Goal: Register for event/course

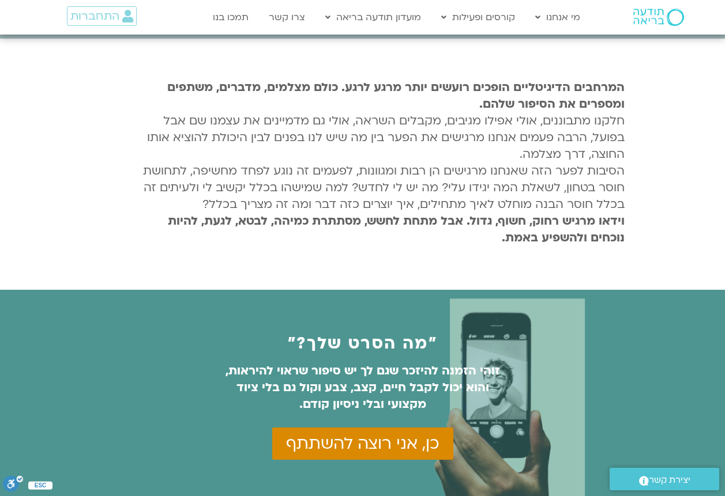
scroll to position [404, 0]
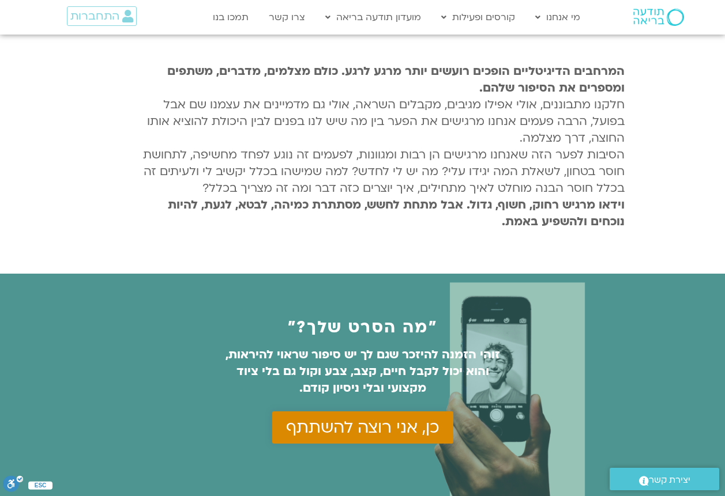
click at [353, 440] on link "כן, אני רוצה להשתתף" at bounding box center [362, 428] width 181 height 32
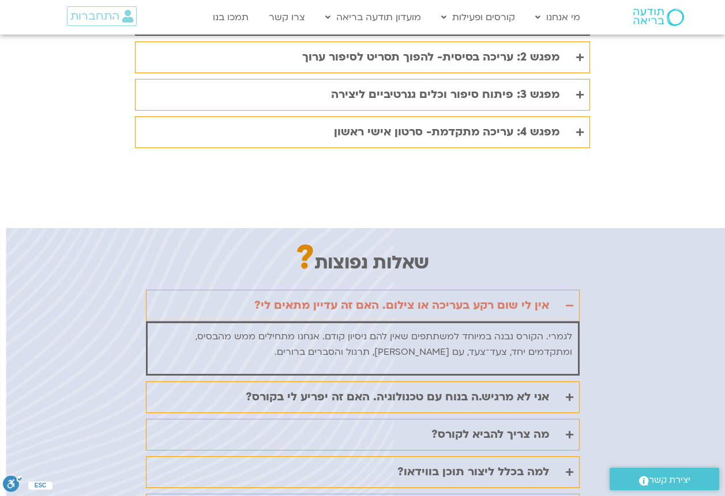
scroll to position [2537, 0]
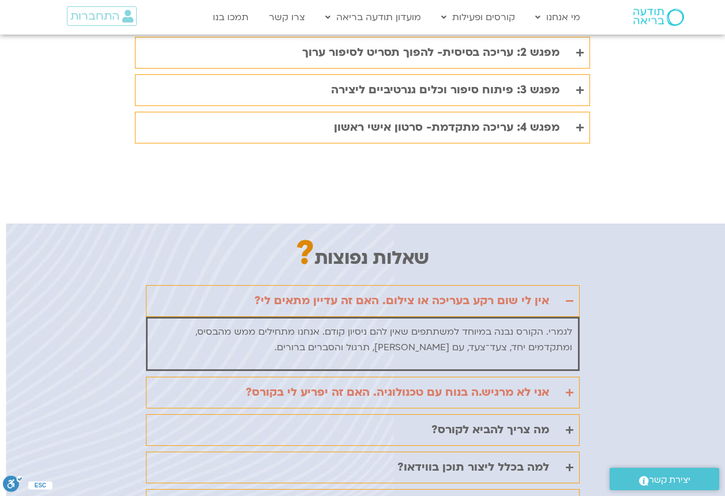
click at [451, 383] on div "אני לא מרגיש.ה בנוח עם טכנולוגיה. האם זה יפריע לי בקורס?" at bounding box center [397, 392] width 303 height 19
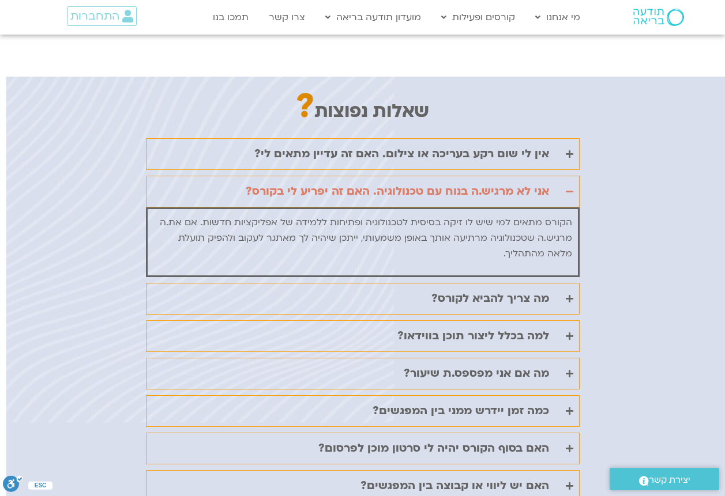
scroll to position [2710, 0]
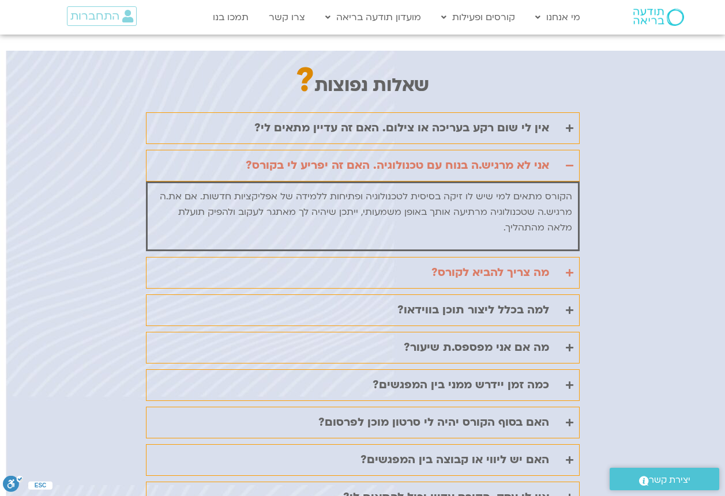
click at [458, 257] on summary "מה צריך להביא לקורס?" at bounding box center [363, 273] width 434 height 32
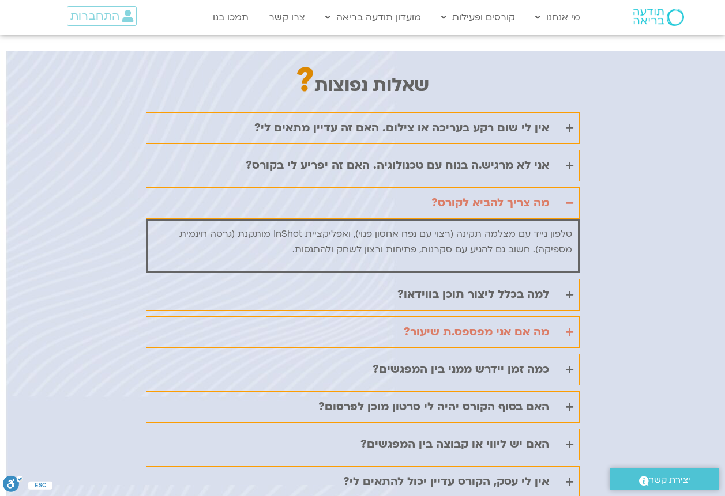
click at [415, 323] on div "מה אם אני מפספס.ת שיעור?" at bounding box center [476, 332] width 145 height 19
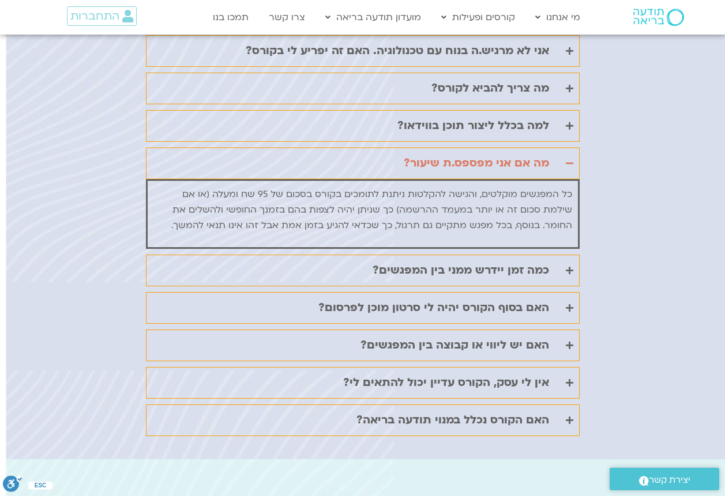
scroll to position [2825, 0]
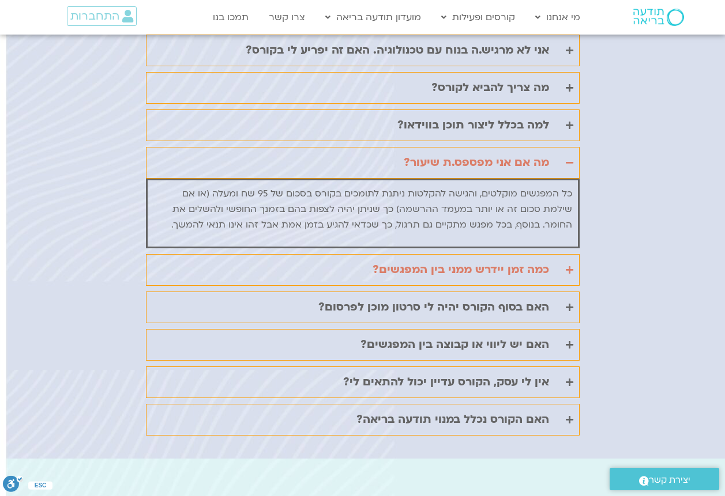
click at [445, 261] on div "כמה זמן יידרש ממני בין המפגשים?" at bounding box center [460, 270] width 176 height 19
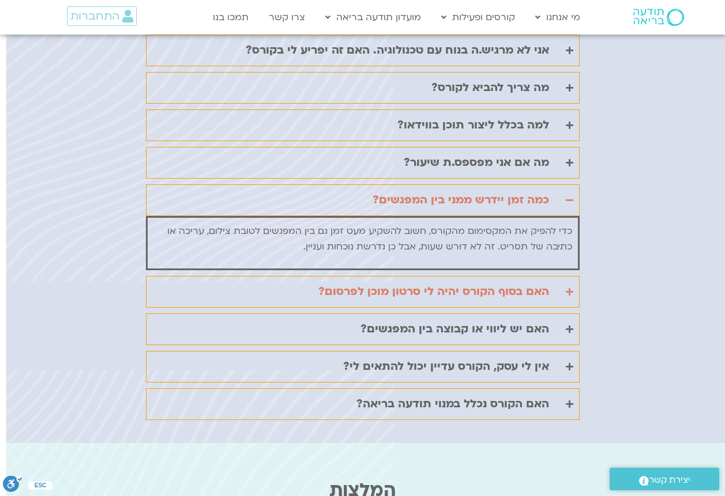
click at [499, 283] on div "האם בסוף הקורס יהיה לי סרטון מוכן לפרסום?" at bounding box center [433, 292] width 231 height 19
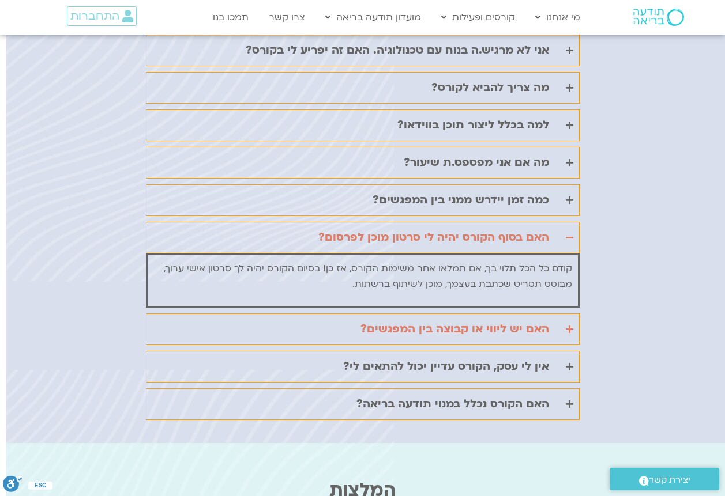
click at [496, 320] on div "האם יש ליווי או קבוצה בין המפגשים?" at bounding box center [454, 329] width 189 height 19
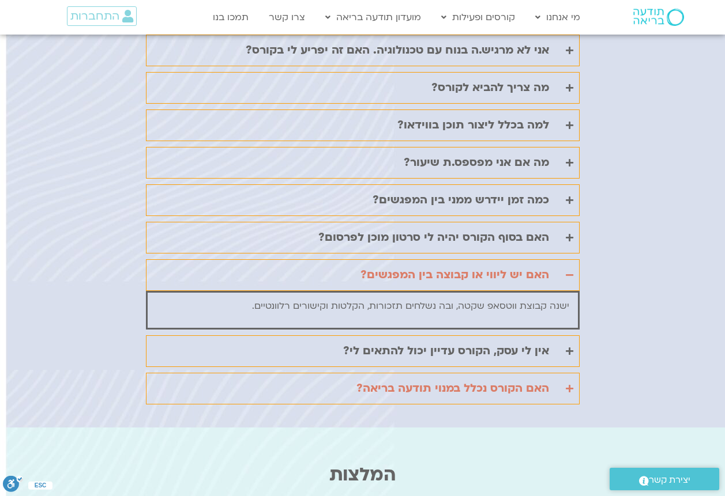
click at [491, 379] on div "האם הקורס נכלל במנוי תודעה בריאה?" at bounding box center [452, 388] width 193 height 19
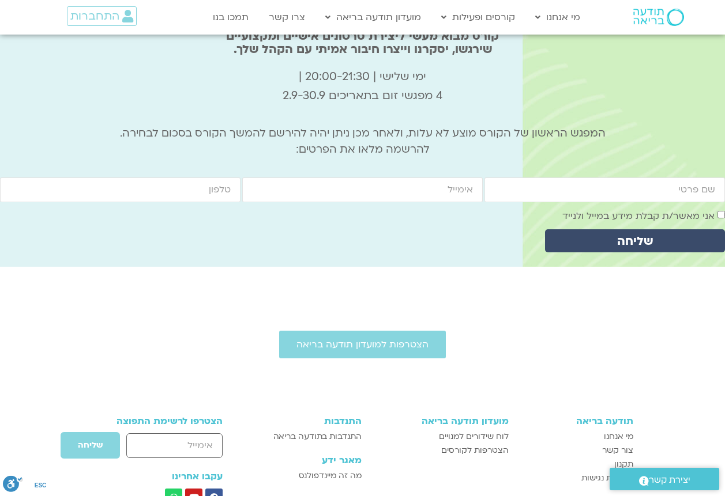
scroll to position [3921, 0]
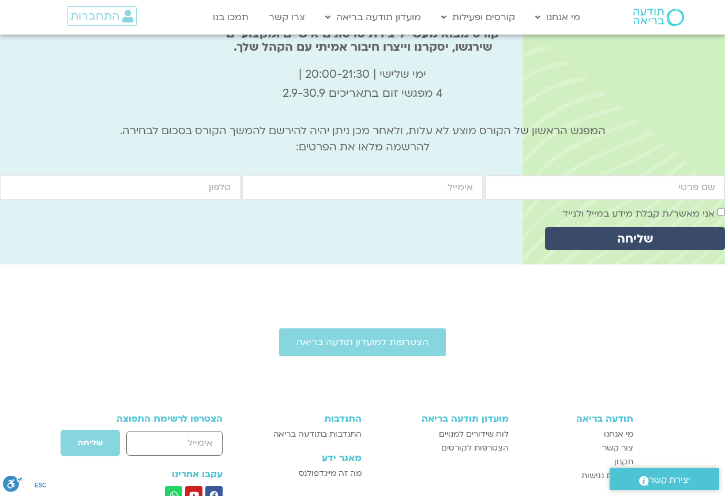
click at [614, 175] on input "firstname" at bounding box center [604, 187] width 240 height 25
type input "רחלי בהרל"
type input "racheli417@gmail.com"
type input "0542001066"
click at [653, 232] on span "שליחה" at bounding box center [635, 238] width 152 height 13
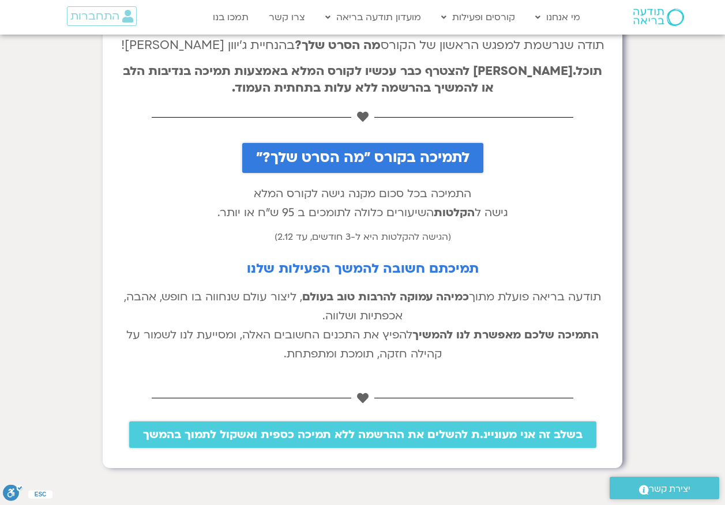
scroll to position [115, 0]
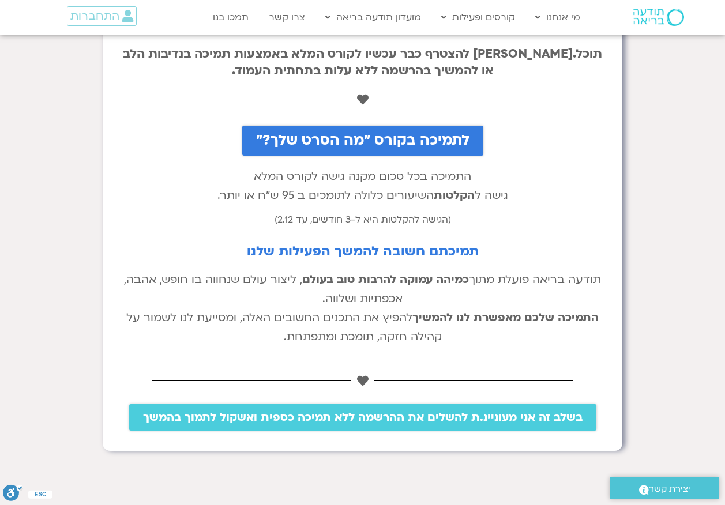
click at [411, 420] on span "בשלב זה אני מעוניינ.ת להשלים את ההרשמה ללא תמיכה כספית ואשקול לתמוך בהמשך" at bounding box center [362, 417] width 439 height 13
